Goal: Task Accomplishment & Management: Manage account settings

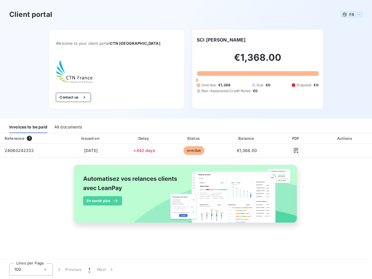
click at [352, 15] on span "FR" at bounding box center [351, 14] width 5 height 5
click at [87, 97] on button "Contact us" at bounding box center [73, 97] width 35 height 9
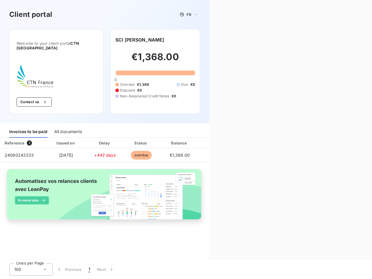
click at [212, 40] on div "Contact us Fill out the form below, and a member of our team will get back to y…" at bounding box center [290, 139] width 163 height 279
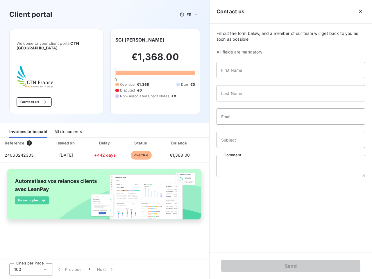
click at [28, 127] on div "Invoices to be paid" at bounding box center [28, 132] width 38 height 12
click at [68, 127] on div "All documents" at bounding box center [68, 132] width 28 height 12
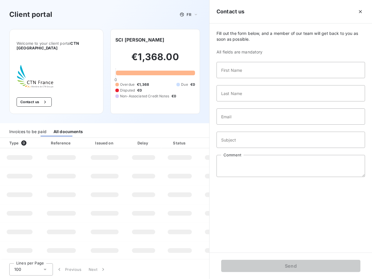
click at [31, 138] on th "Type 0" at bounding box center [19, 143] width 39 height 10
click at [90, 138] on th "Issued on" at bounding box center [104, 143] width 42 height 10
click at [144, 138] on th "Delay" at bounding box center [143, 143] width 35 height 10
